Goal: Task Accomplishment & Management: Manage account settings

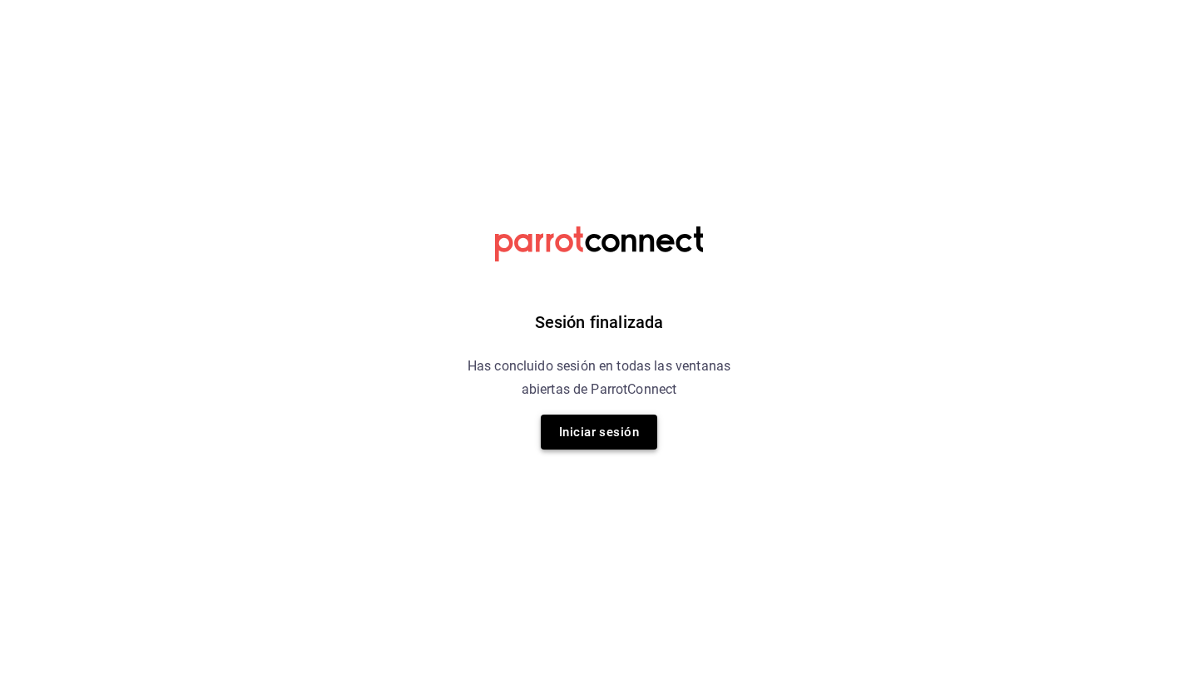
click at [602, 429] on button "Iniciar sesión" at bounding box center [599, 431] width 117 height 35
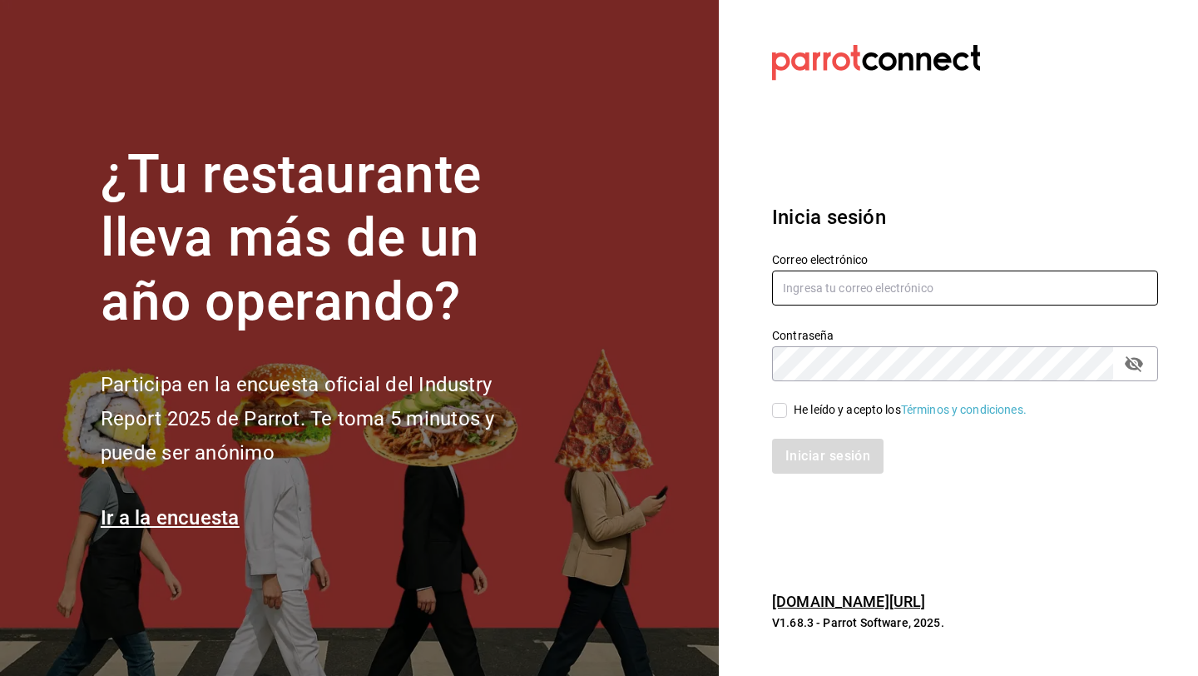
click at [820, 291] on input "text" at bounding box center [965, 287] width 386 height 35
type input "[EMAIL_ADDRESS][DOMAIN_NAME]"
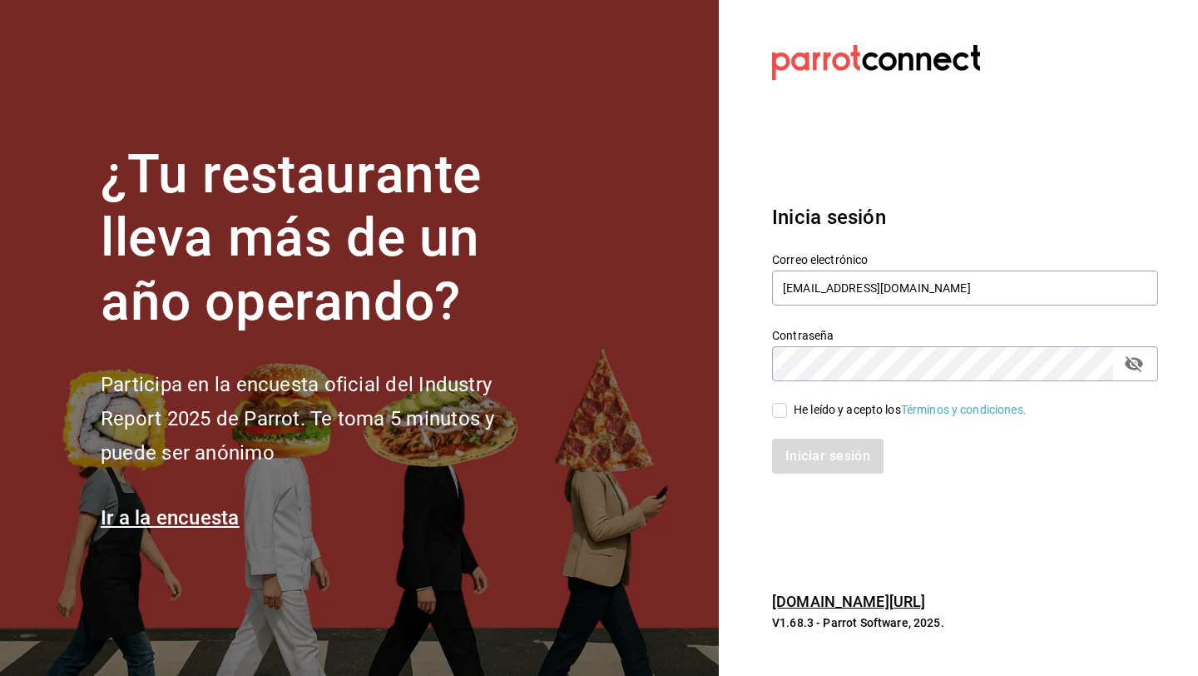
click at [780, 419] on div "Iniciar sesión" at bounding box center [955, 446] width 406 height 55
click at [780, 416] on input "He leído y acepto los Términos y condiciones." at bounding box center [779, 410] width 15 height 15
checkbox input "true"
click at [772, 439] on button "Iniciar sesión" at bounding box center [828, 456] width 112 height 35
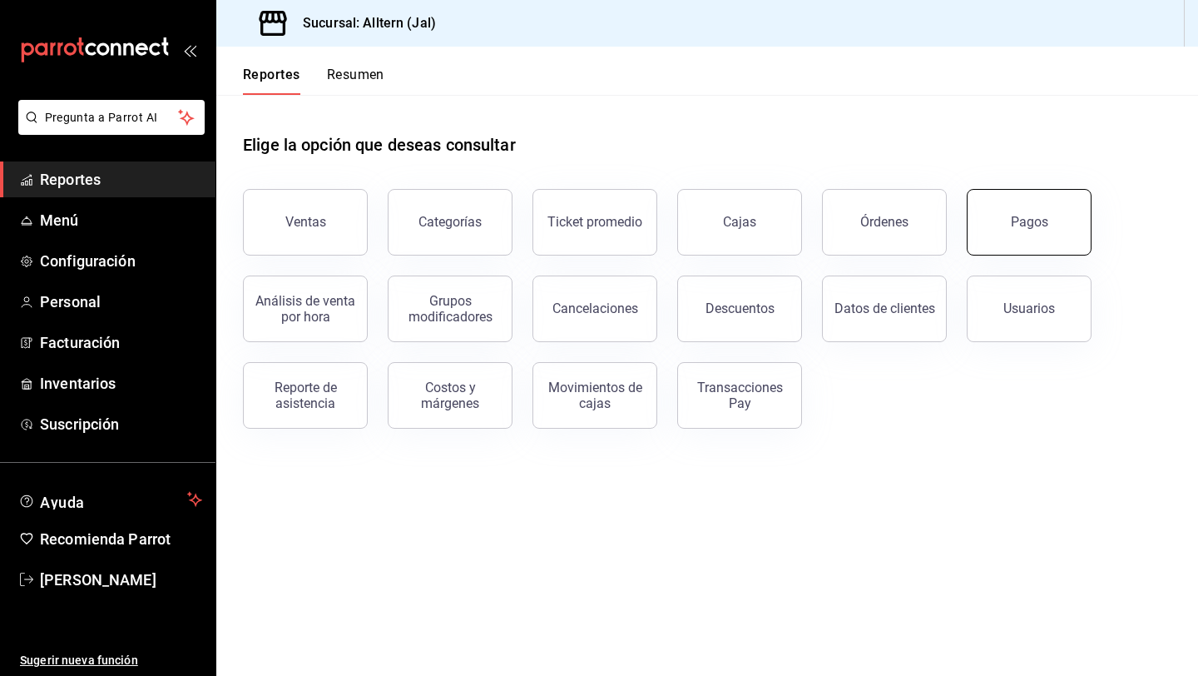
click at [1031, 248] on button "Pagos" at bounding box center [1029, 222] width 125 height 67
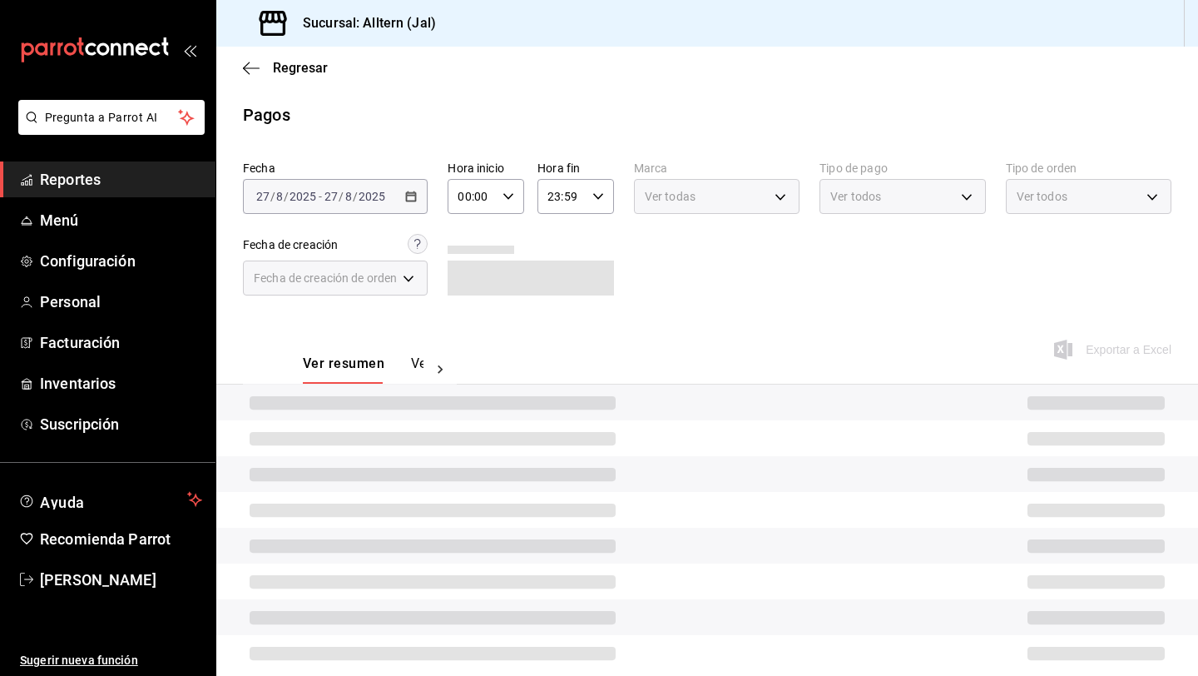
click at [422, 196] on div "2025-08-27 27 / 8 / 2025 - 2025-08-27 27 / 8 / 2025" at bounding box center [335, 196] width 185 height 35
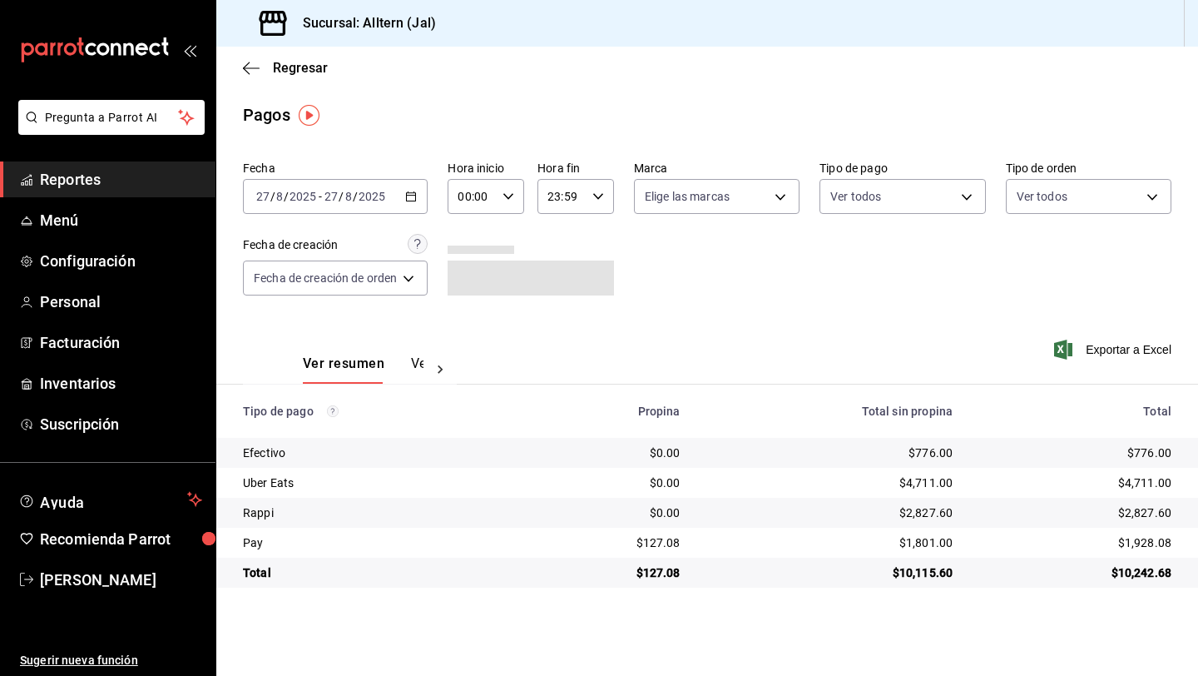
click at [416, 196] on icon "button" at bounding box center [411, 197] width 12 height 12
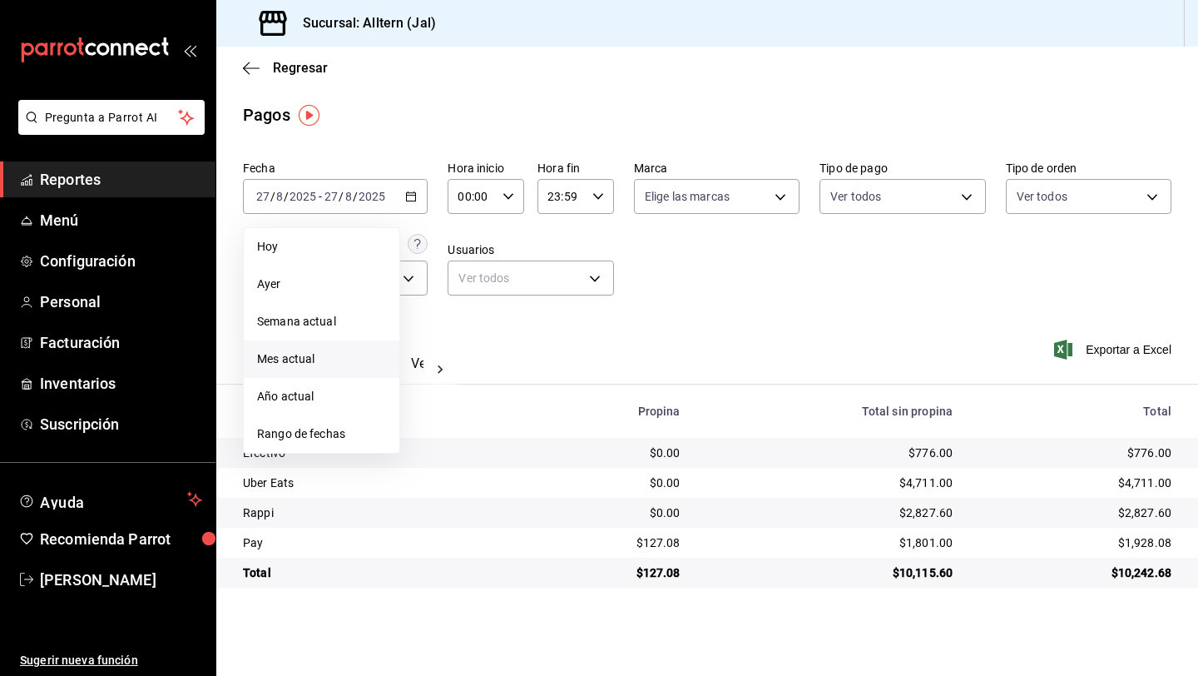
click at [303, 362] on span "Mes actual" at bounding box center [321, 358] width 129 height 17
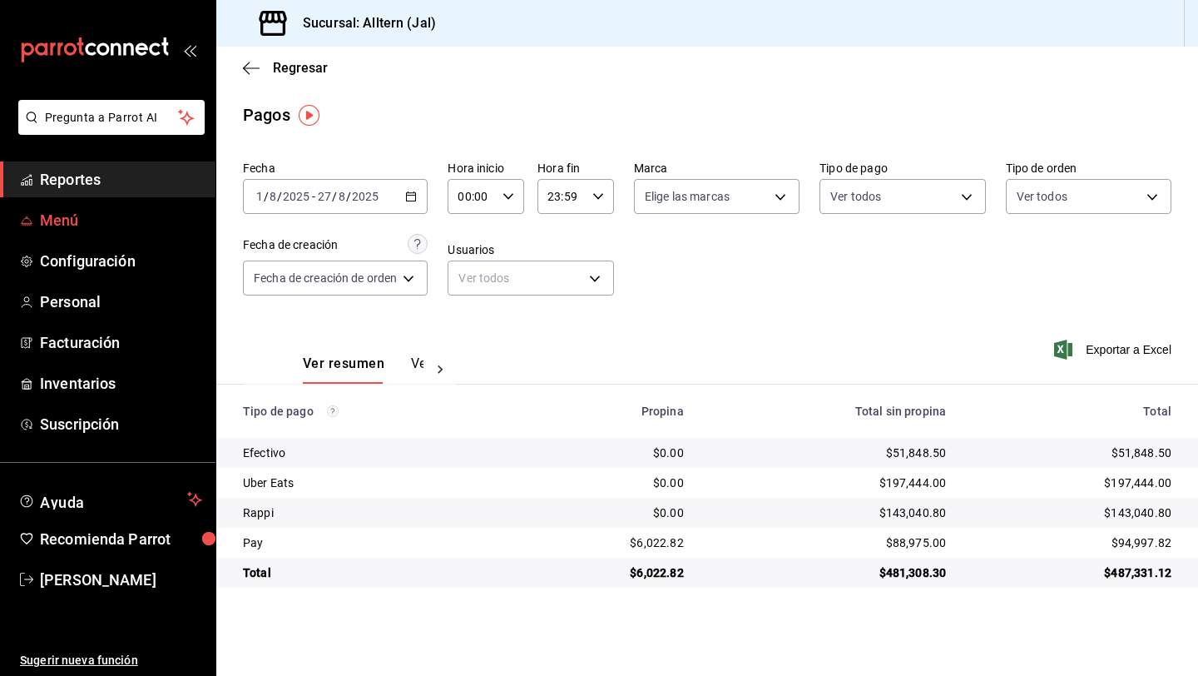
click at [73, 228] on span "Menú" at bounding box center [121, 220] width 162 height 22
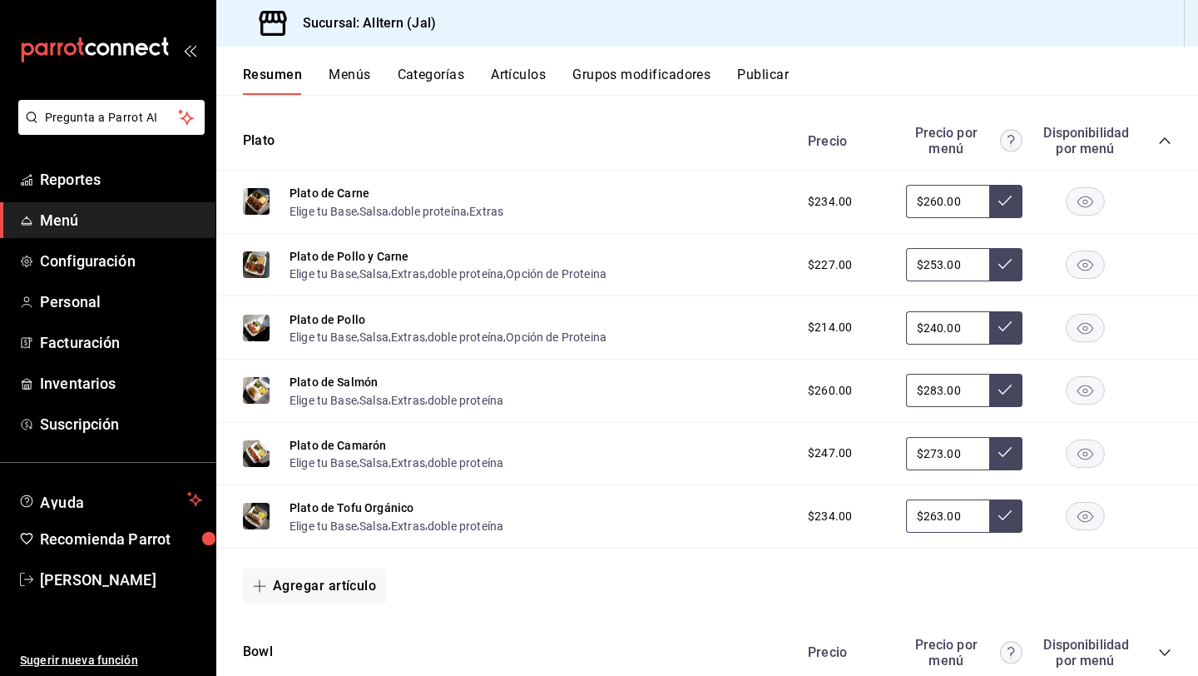
scroll to position [1173, 0]
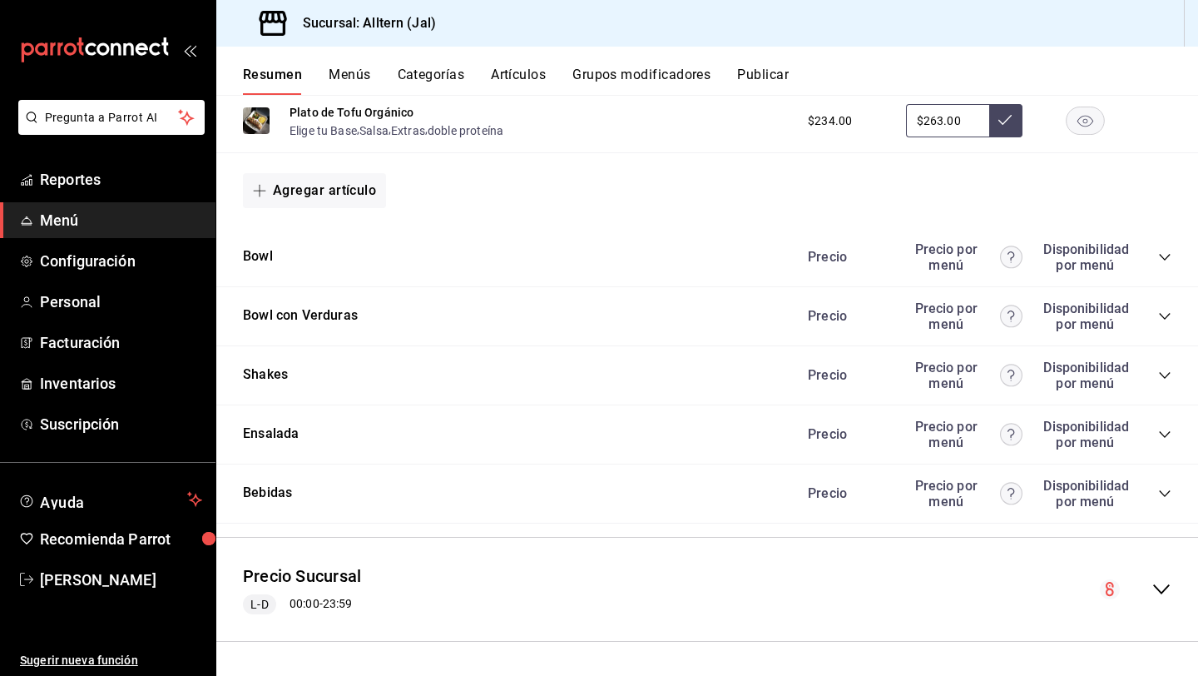
click at [1159, 495] on icon "collapse-category-row" at bounding box center [1164, 493] width 13 height 13
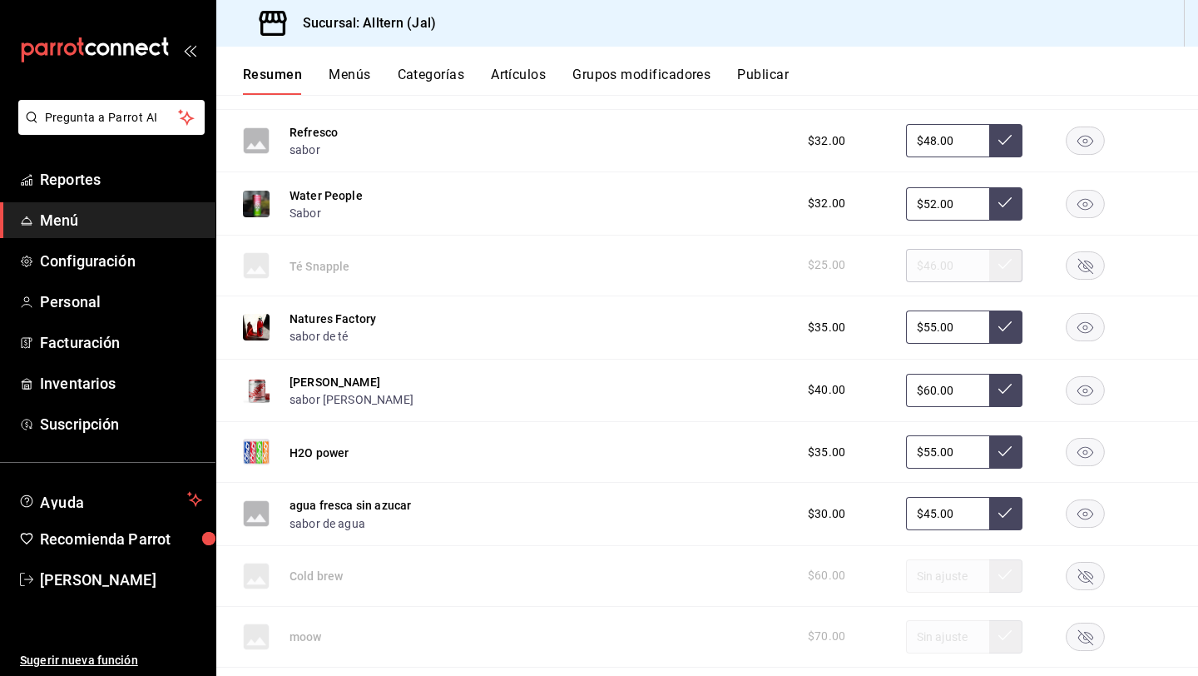
scroll to position [1649, 0]
click at [331, 516] on button "sabor de agua" at bounding box center [328, 521] width 76 height 17
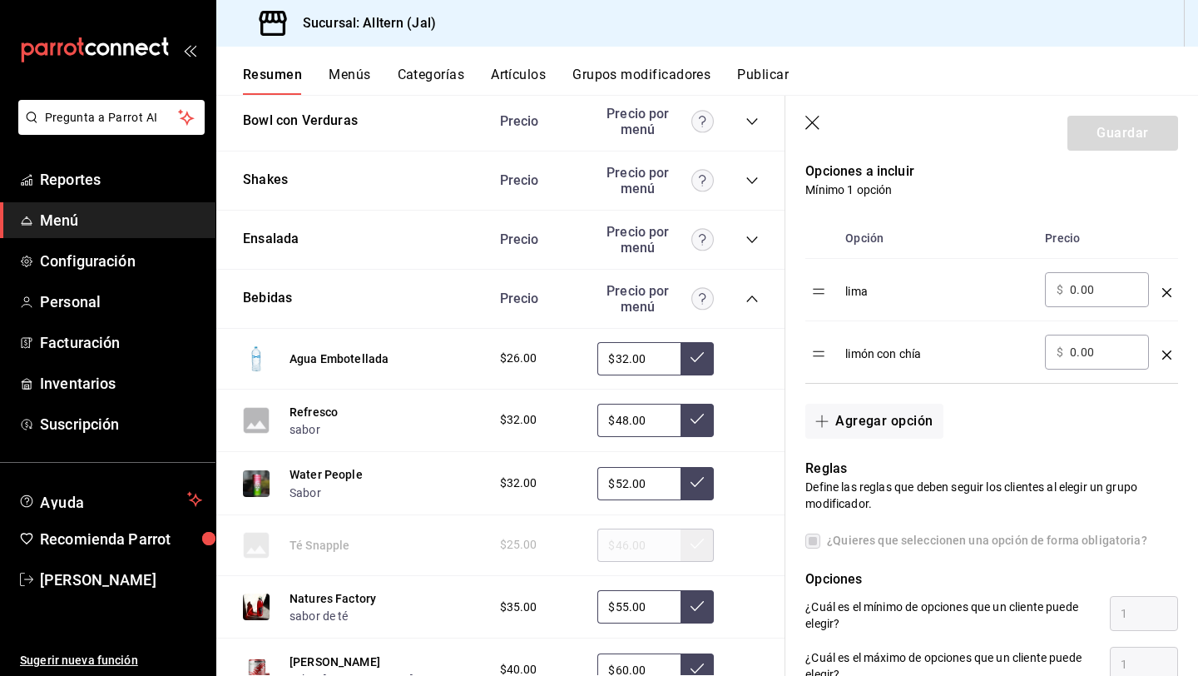
scroll to position [528, 0]
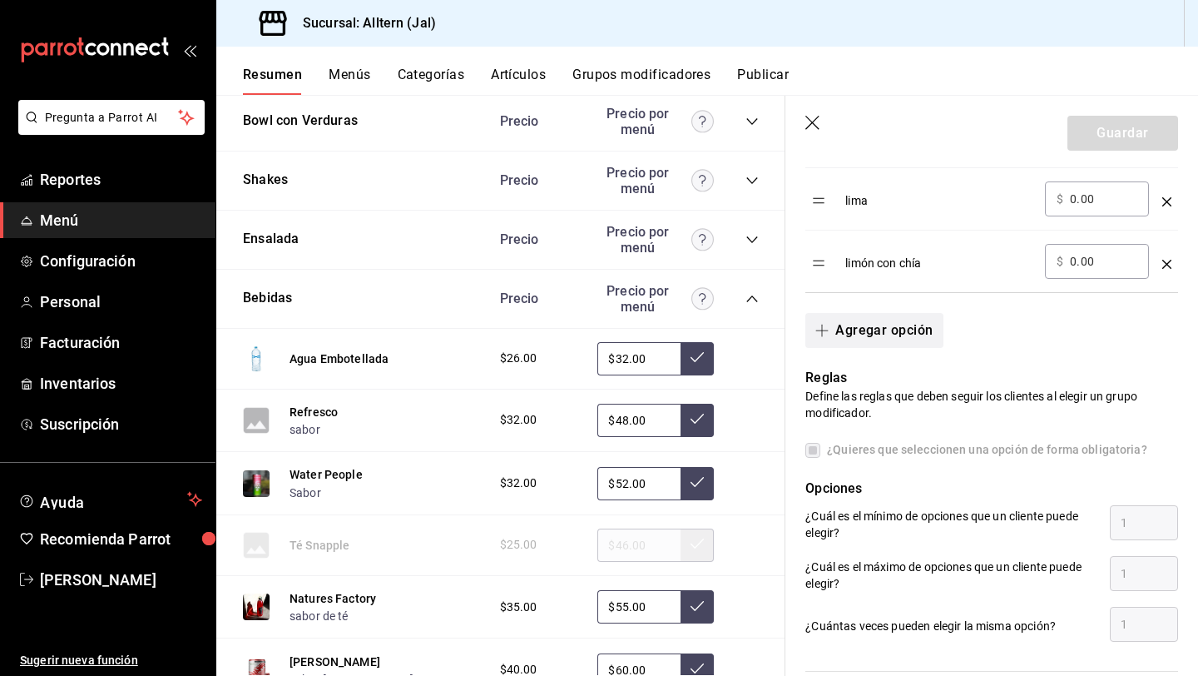
click at [880, 336] on button "Agregar opción" at bounding box center [874, 330] width 137 height 35
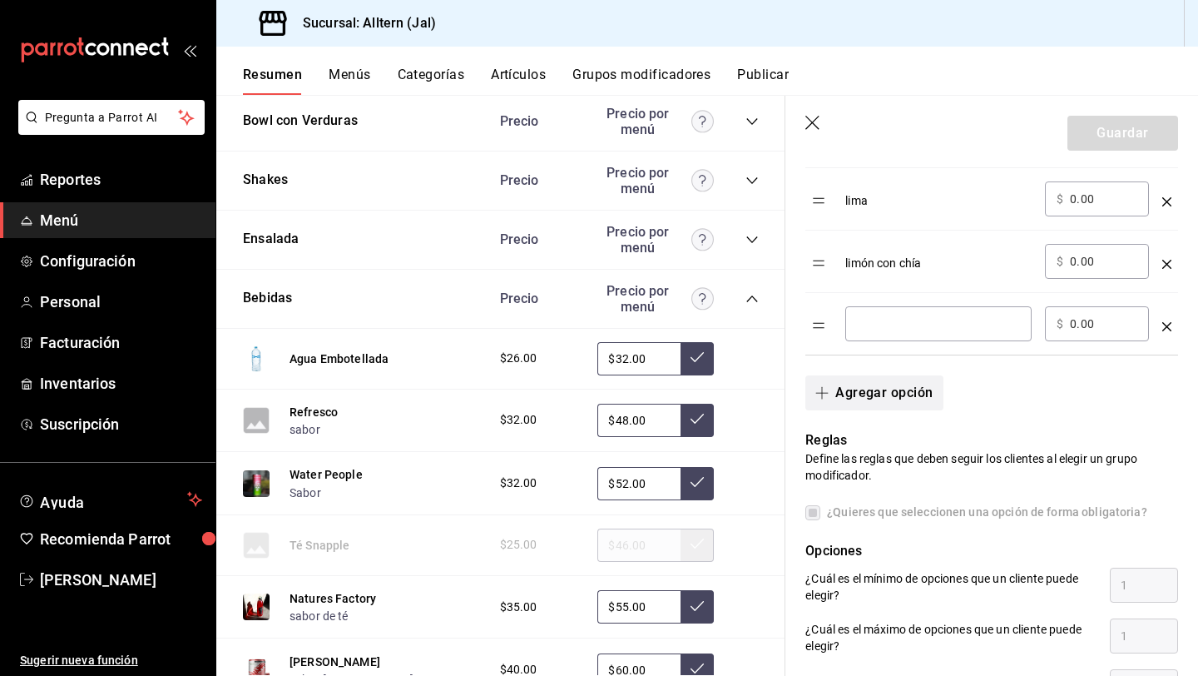
click at [880, 336] on div "​" at bounding box center [938, 323] width 186 height 35
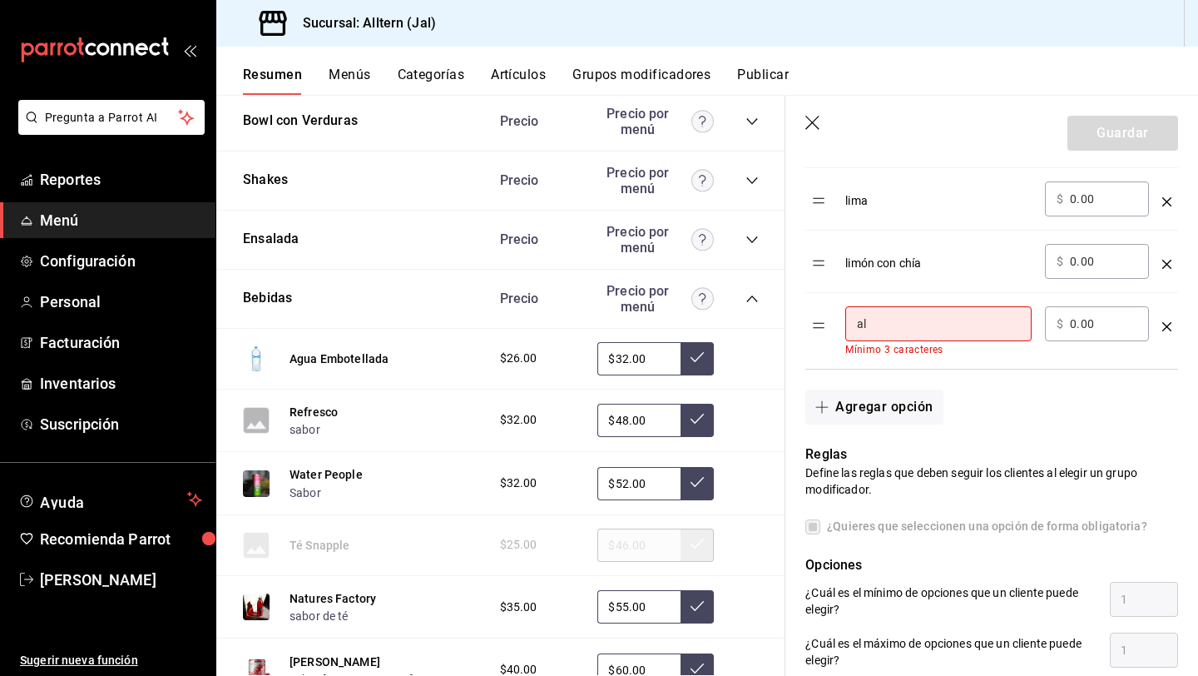
type input "alfalfa"
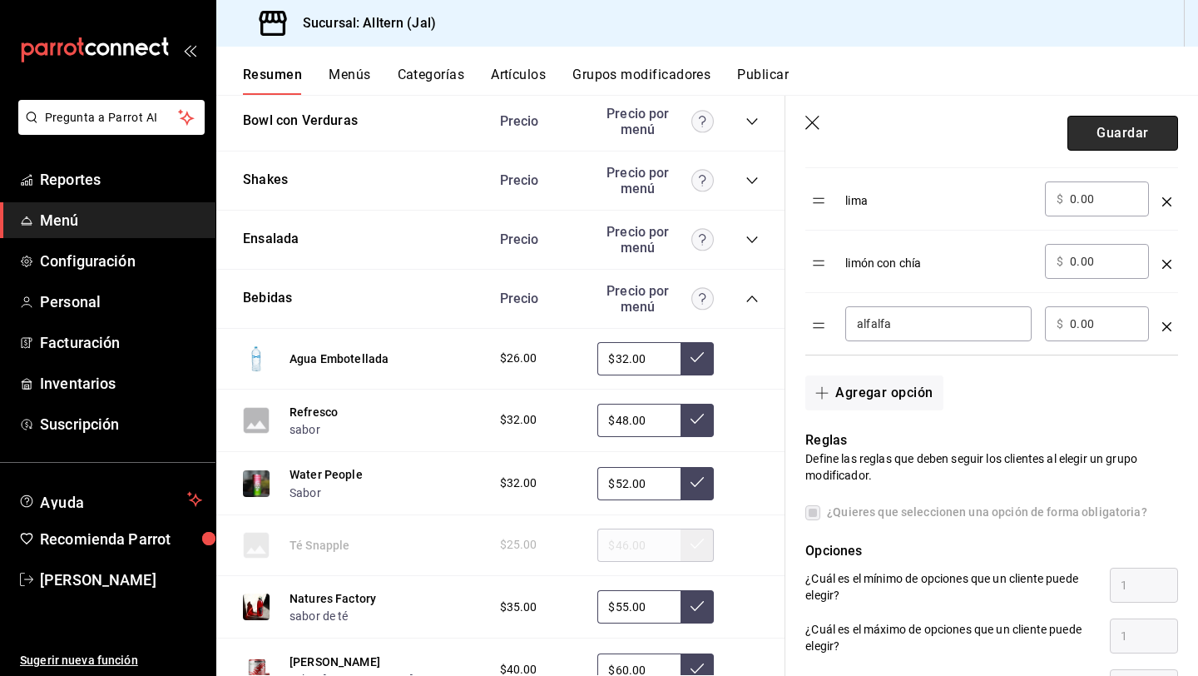
click at [1117, 141] on button "Guardar" at bounding box center [1123, 133] width 111 height 35
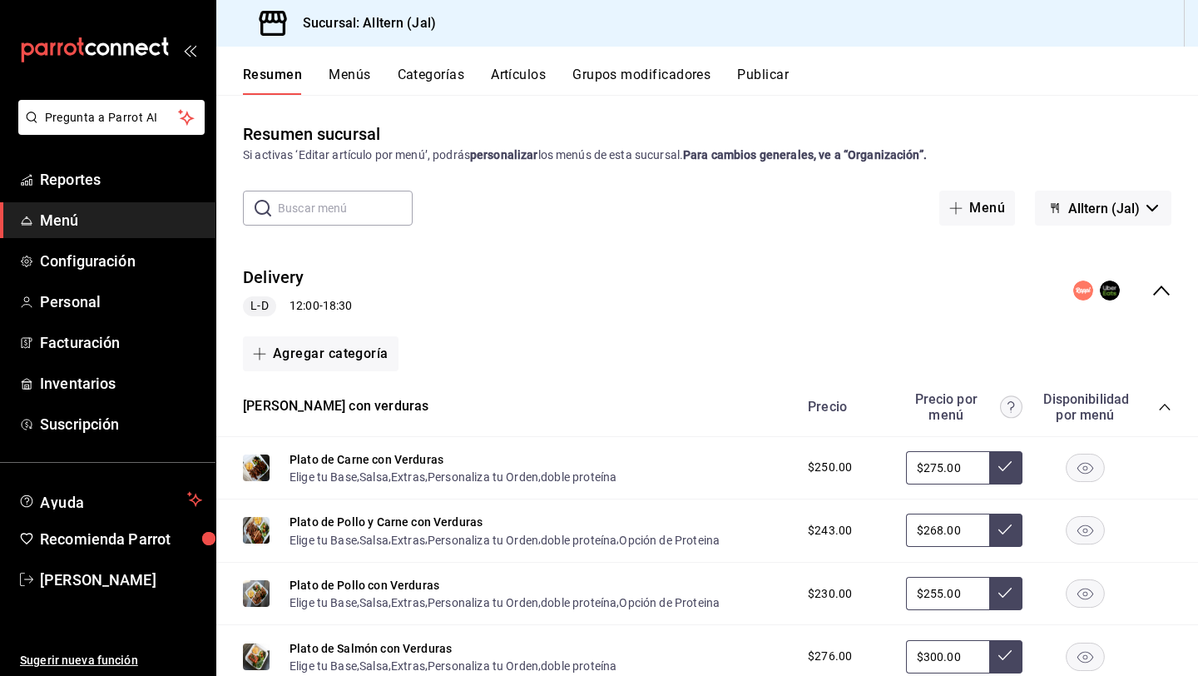
scroll to position [1173, 0]
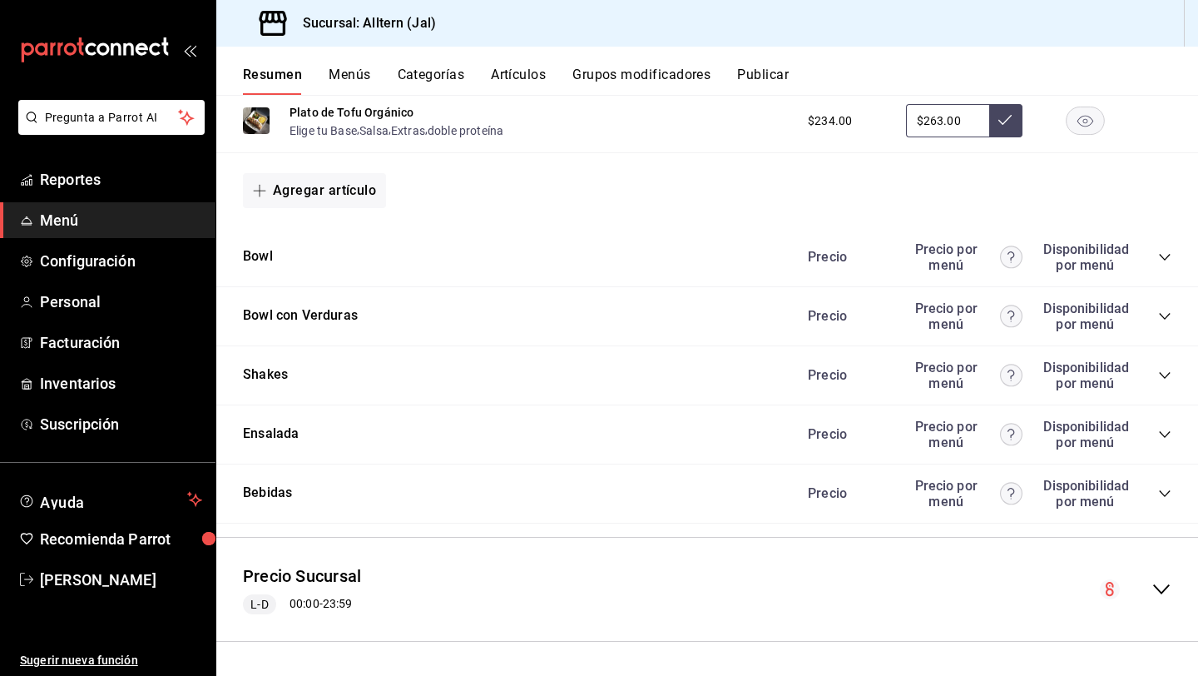
click at [1167, 377] on icon "collapse-category-row" at bounding box center [1164, 375] width 13 height 13
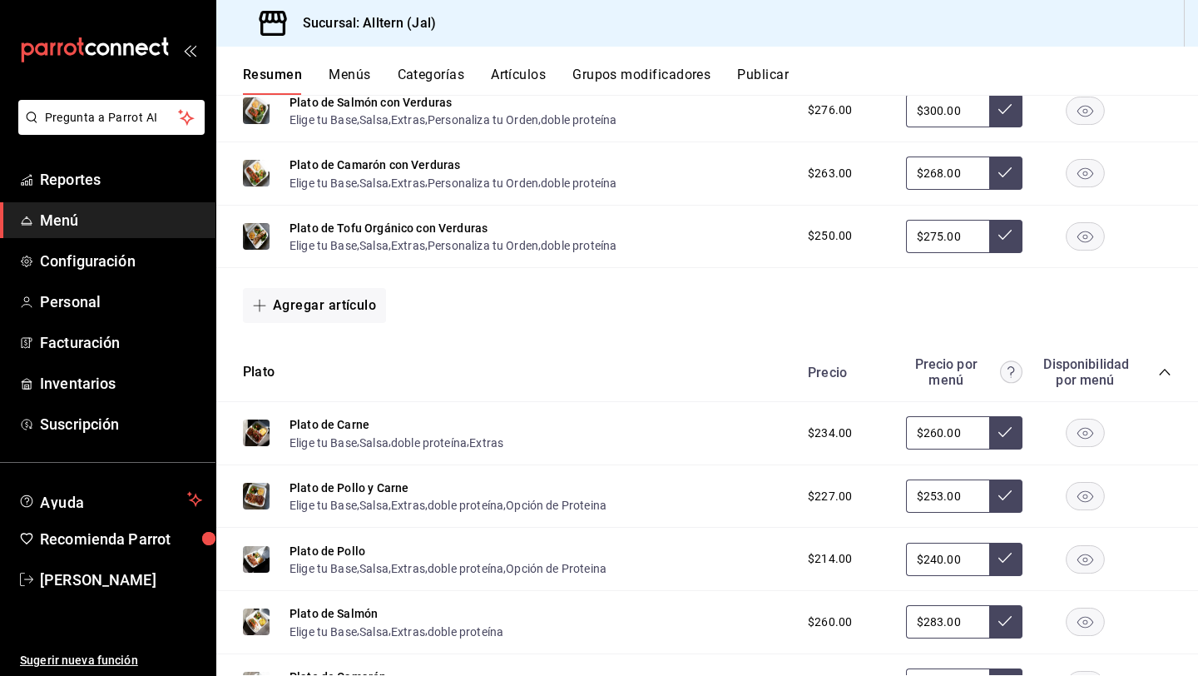
scroll to position [0, 0]
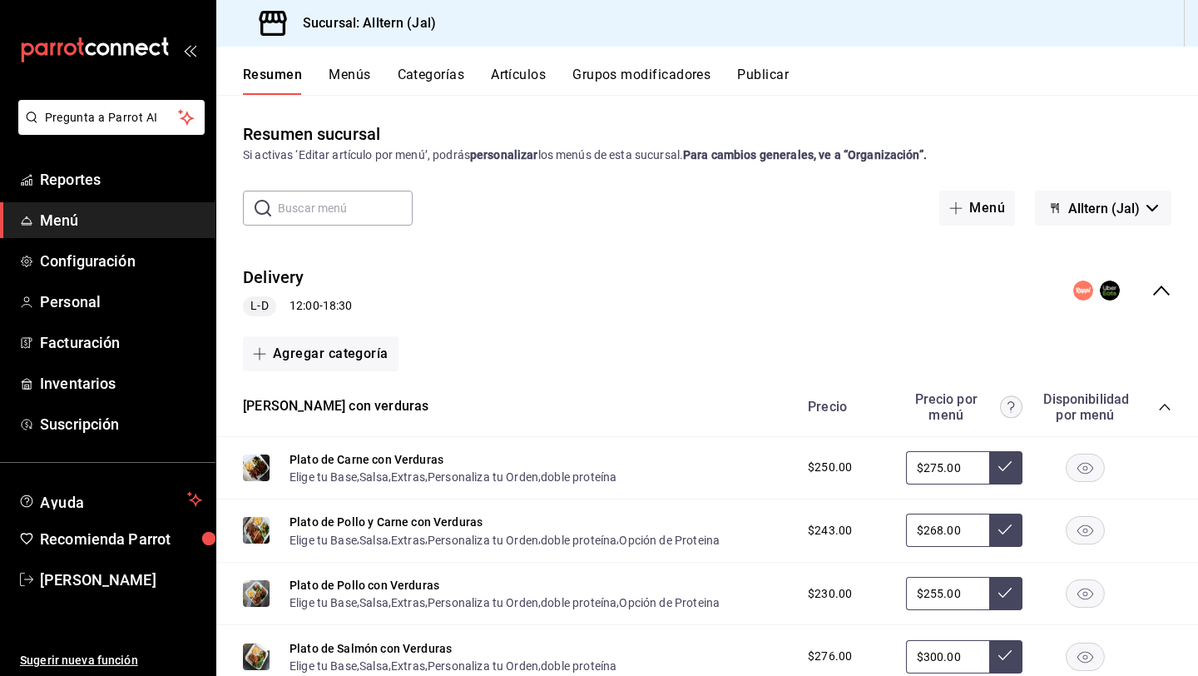
click at [760, 72] on button "Publicar" at bounding box center [763, 81] width 52 height 28
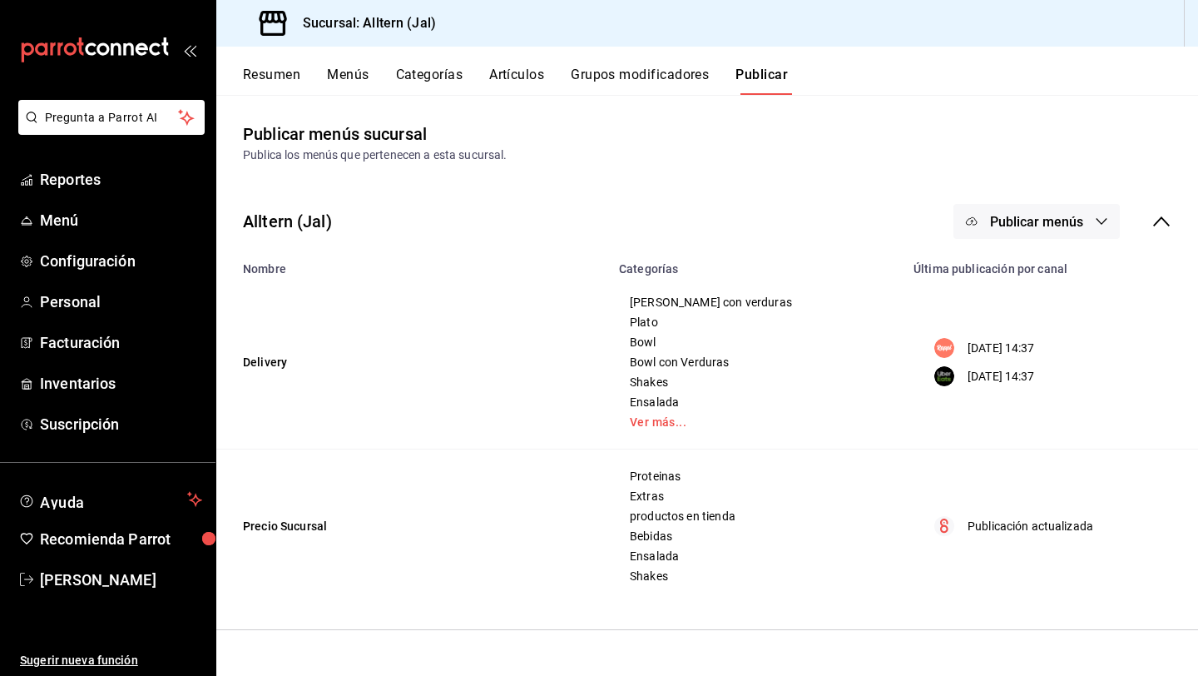
click at [999, 221] on span "Publicar menús" at bounding box center [1036, 222] width 93 height 16
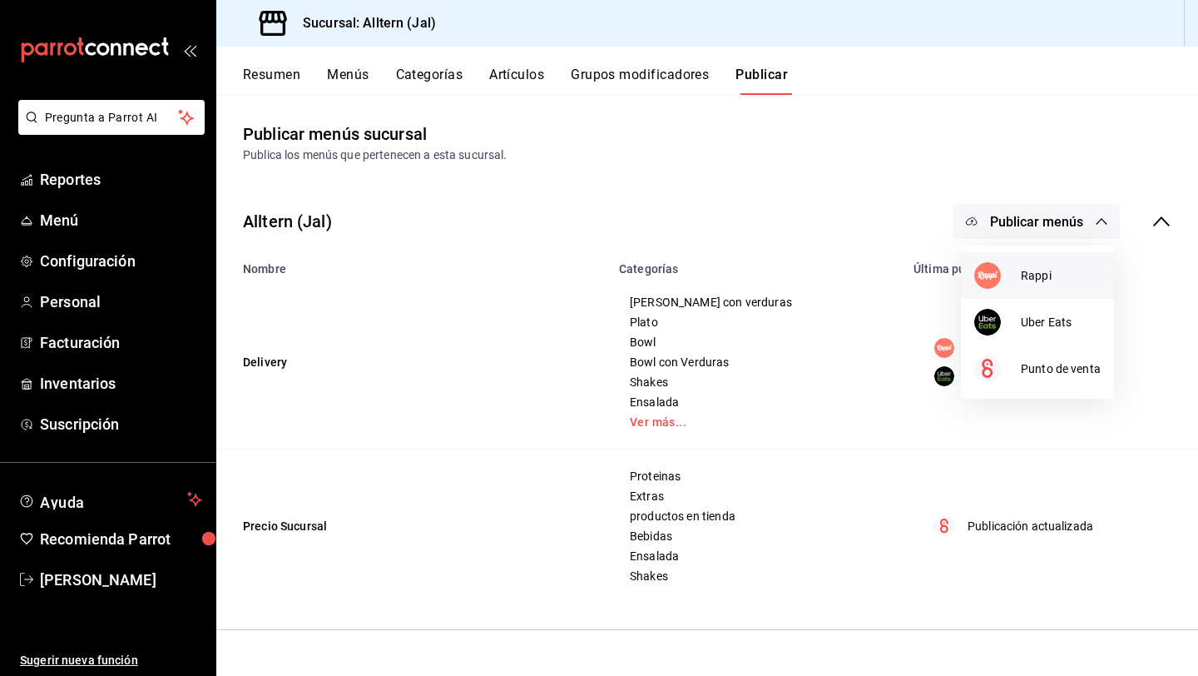
click at [1029, 267] on span "Rappi" at bounding box center [1061, 275] width 80 height 17
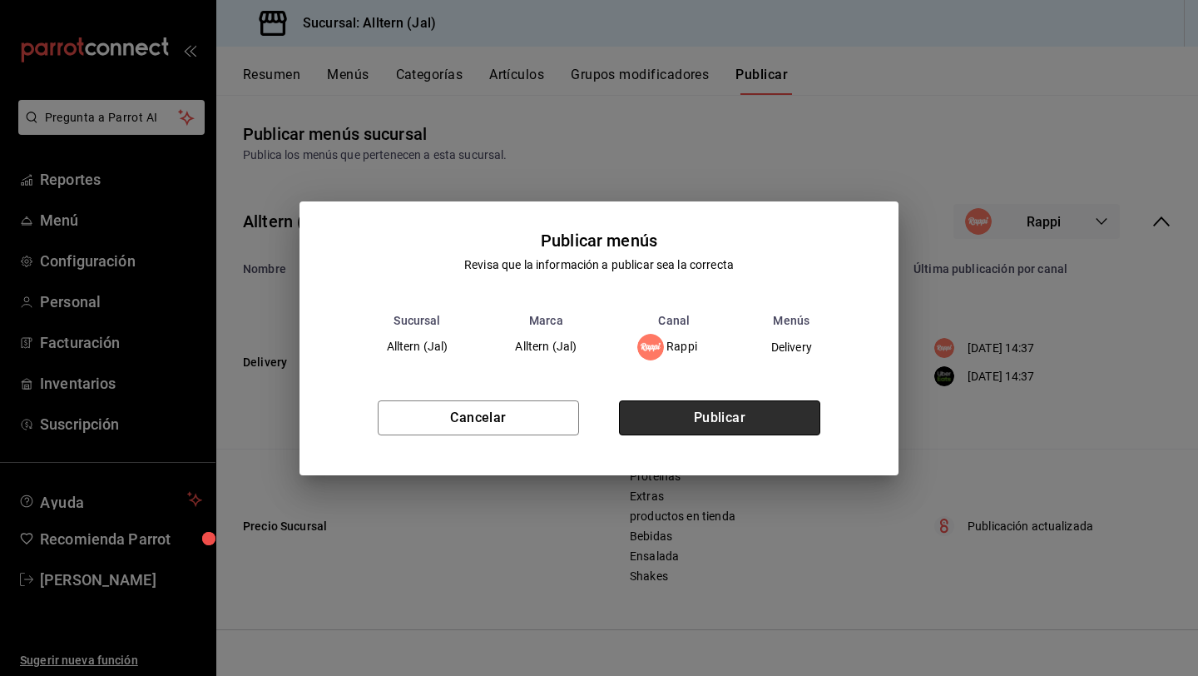
click at [682, 433] on button "Publicar" at bounding box center [719, 417] width 201 height 35
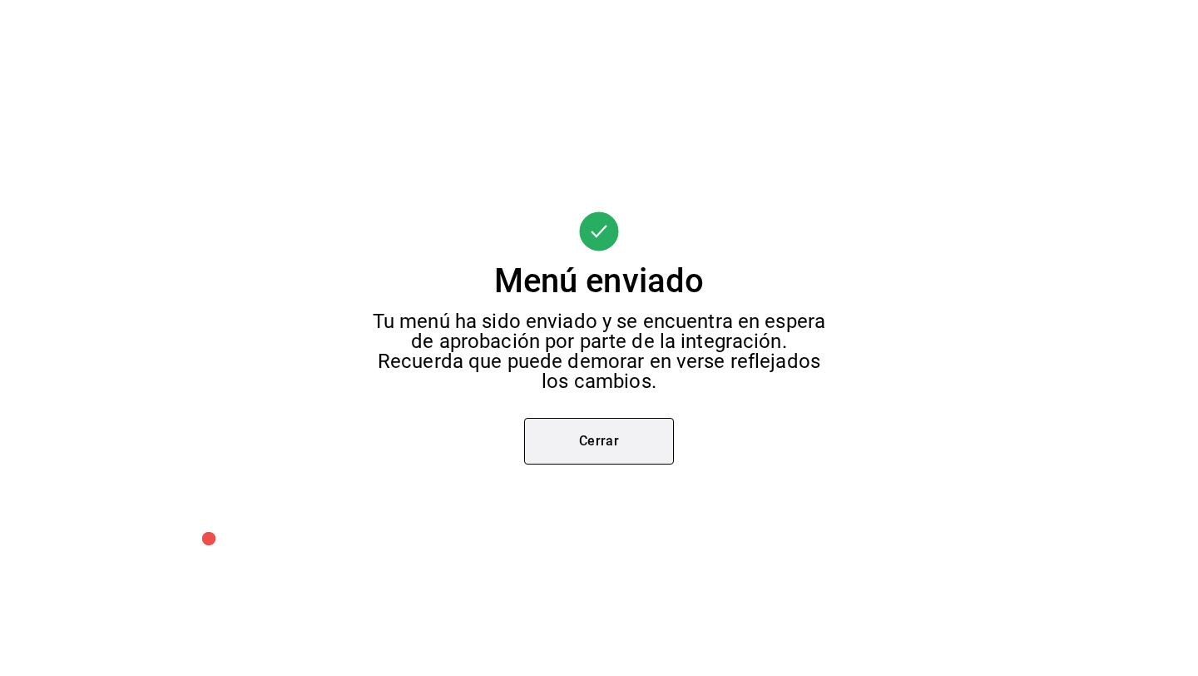
click at [626, 441] on button "Cerrar" at bounding box center [599, 441] width 150 height 47
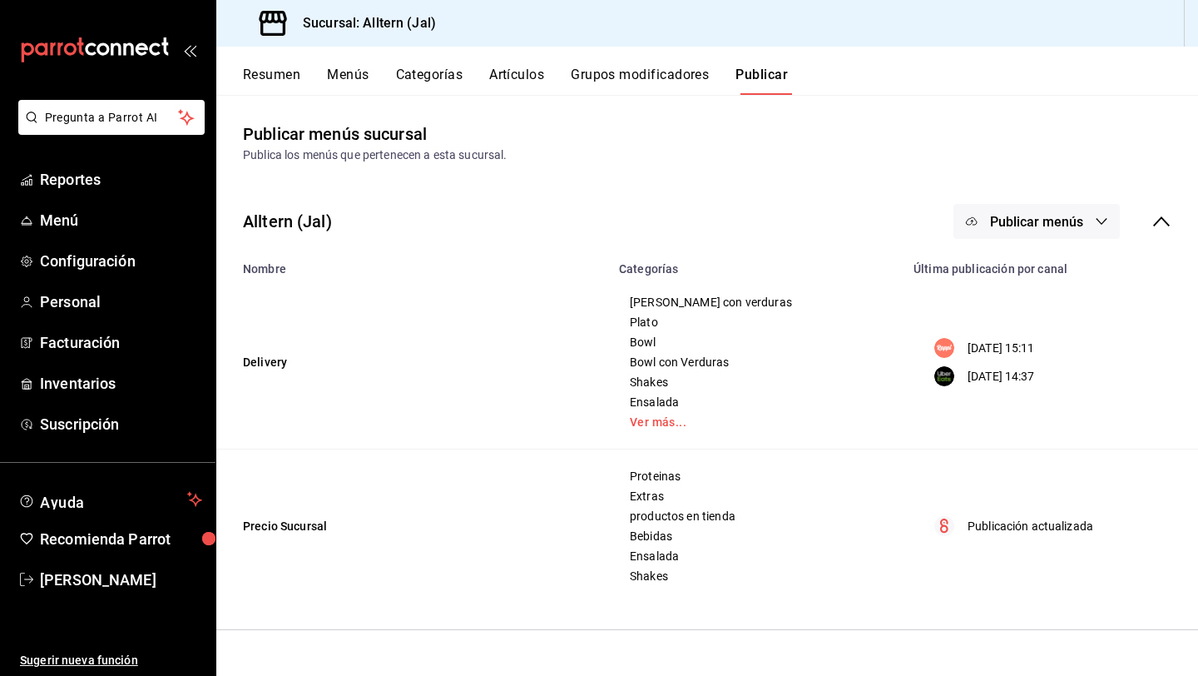
click at [1009, 221] on span "Publicar menús" at bounding box center [1036, 222] width 93 height 16
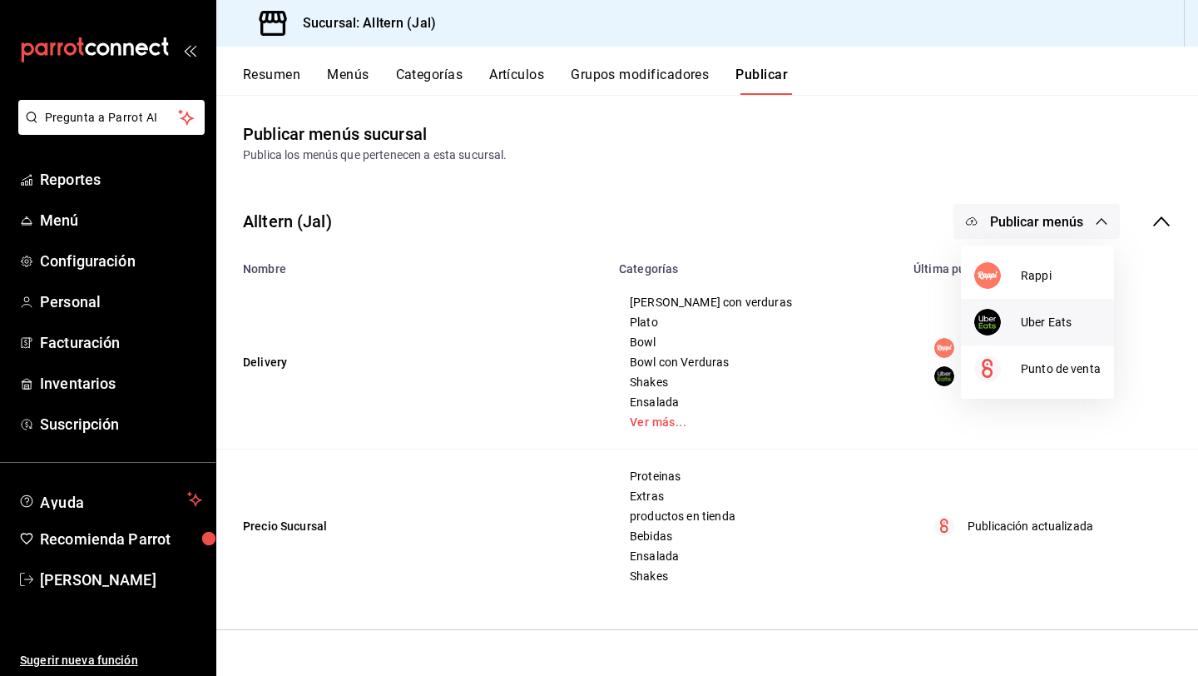
click at [1016, 317] on div at bounding box center [997, 322] width 47 height 27
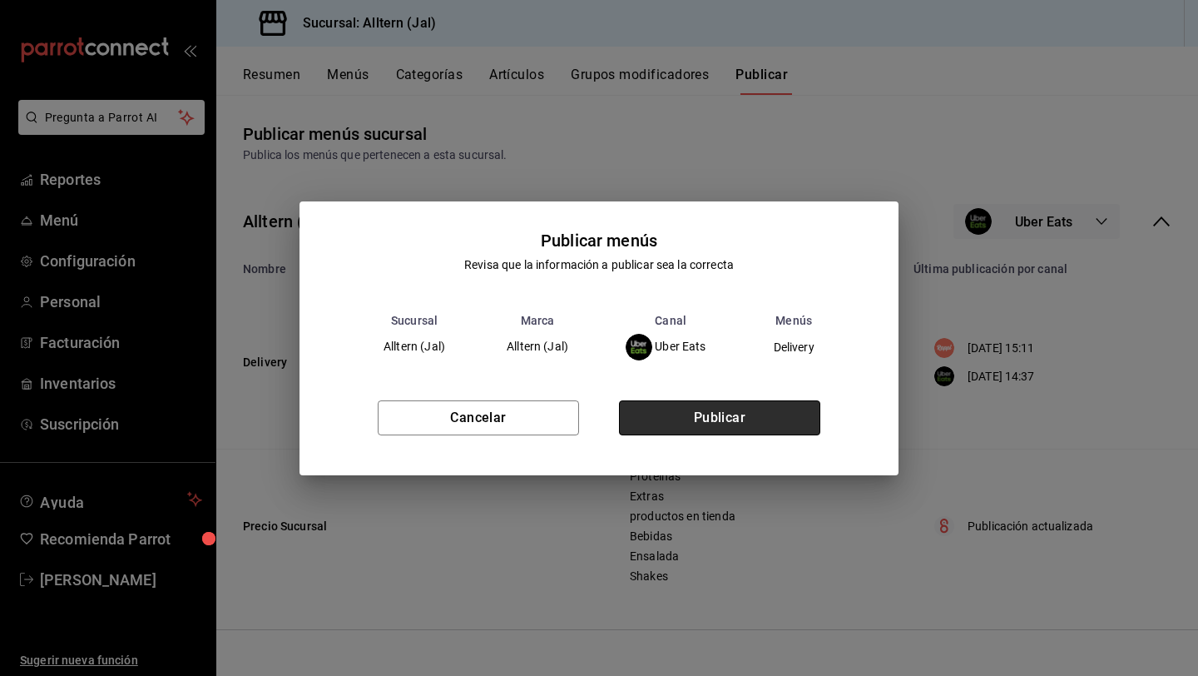
click at [760, 425] on button "Publicar" at bounding box center [719, 417] width 201 height 35
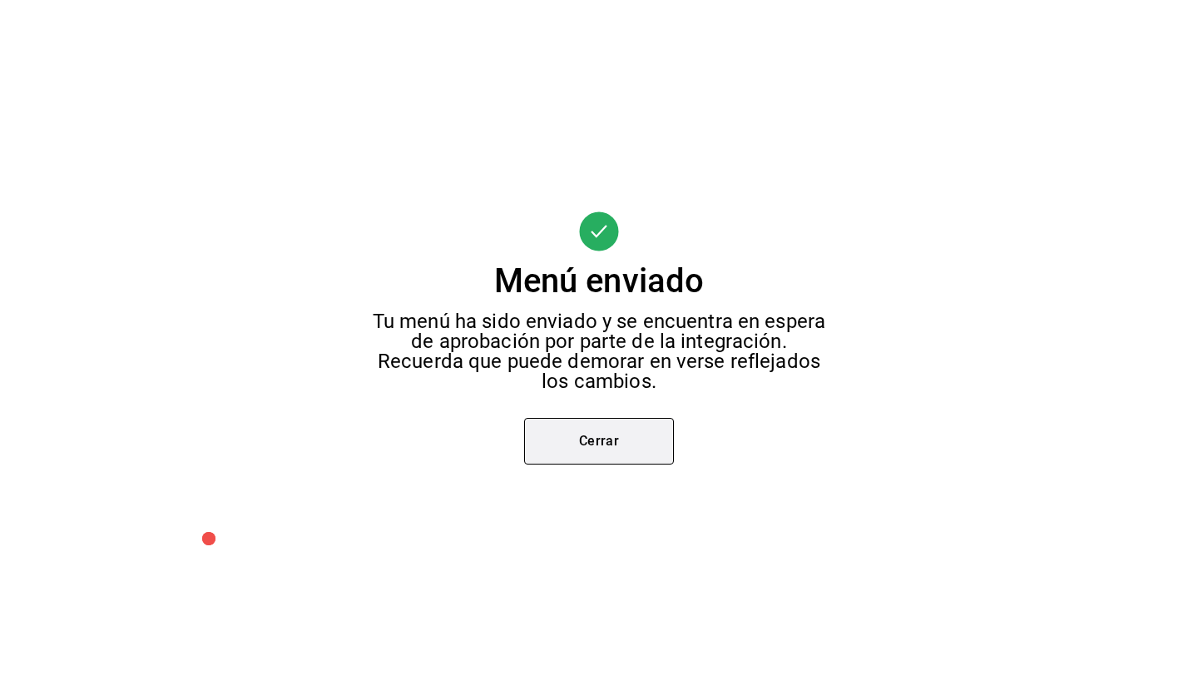
click at [605, 445] on button "Cerrar" at bounding box center [599, 441] width 150 height 47
